Goal: Task Accomplishment & Management: Manage account settings

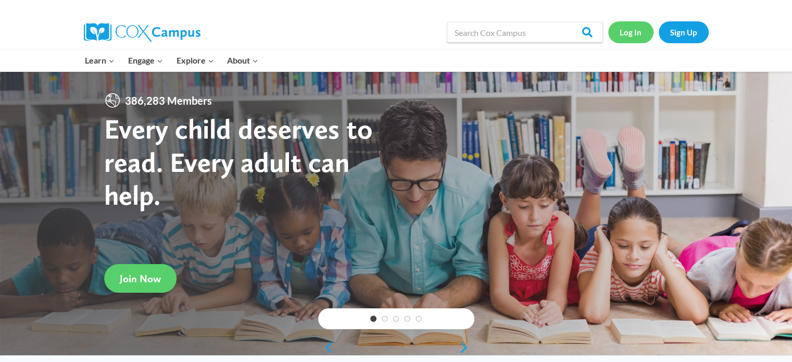
click at [635, 27] on link "Log In" at bounding box center [630, 31] width 45 height 21
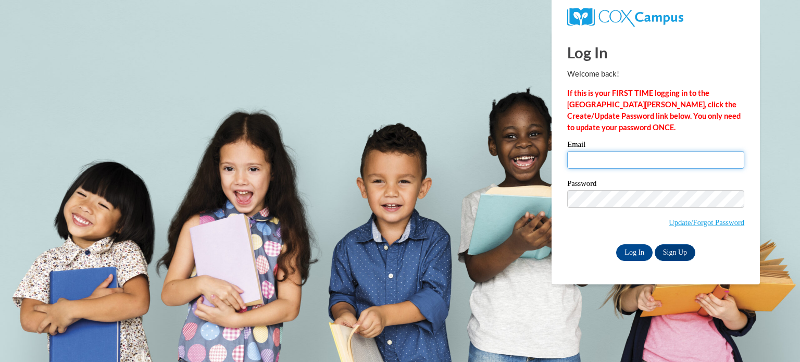
click at [609, 165] on input "Email" at bounding box center [655, 160] width 177 height 18
type input "kkuxhous@kusd.edu"
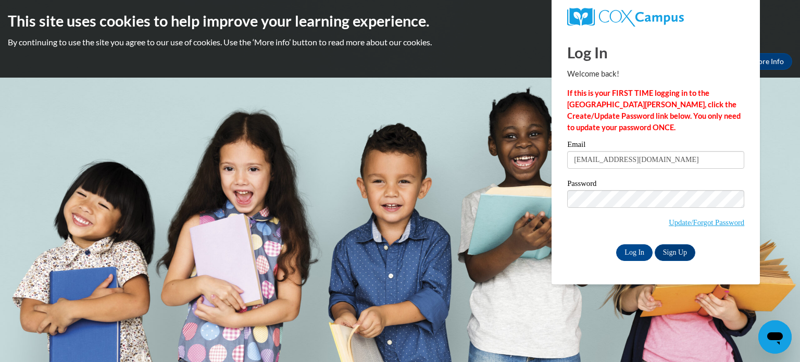
click at [715, 58] on h1 "Log In" at bounding box center [655, 52] width 177 height 21
click at [642, 258] on input "Log In" at bounding box center [634, 252] width 36 height 17
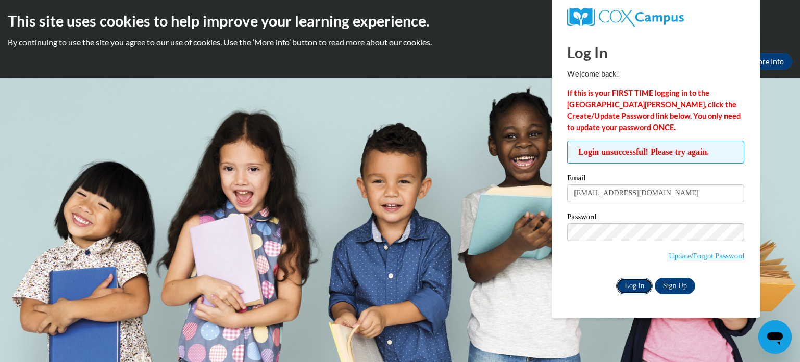
click at [629, 281] on input "Log In" at bounding box center [634, 286] width 36 height 17
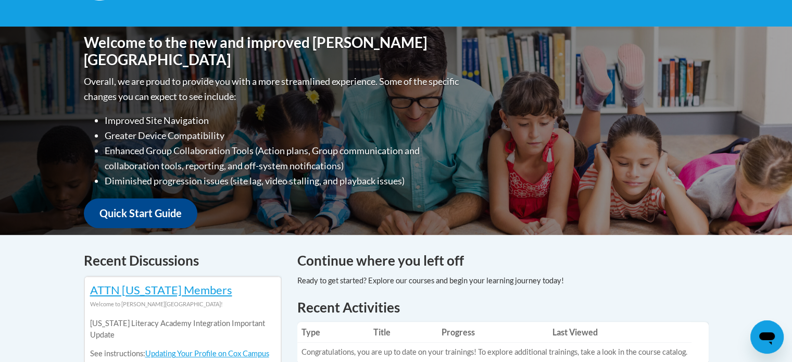
scroll to position [365, 0]
